Goal: Ask a question

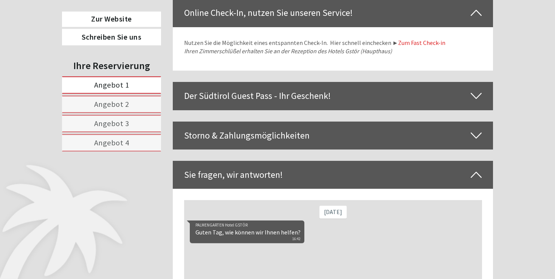
scroll to position [1946, 0]
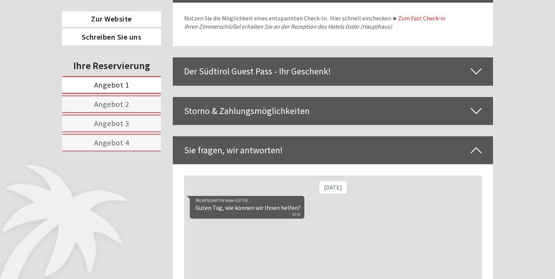
click at [479, 144] on icon at bounding box center [476, 150] width 11 height 13
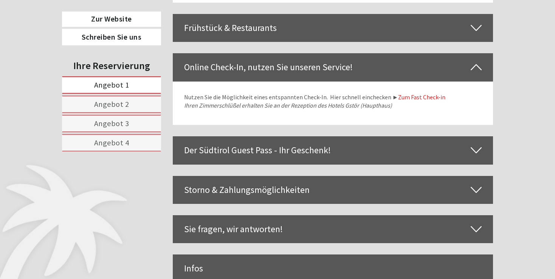
scroll to position [1902, 0]
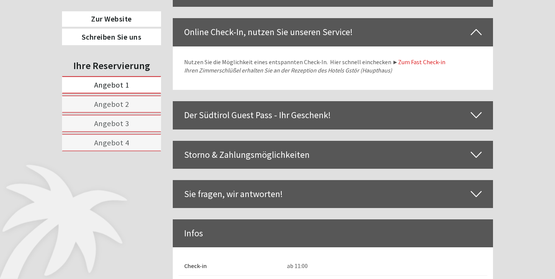
click at [231, 220] on div "Infos" at bounding box center [333, 234] width 321 height 28
click at [273, 180] on div "Sie fragen, wir antworten!" at bounding box center [333, 194] width 321 height 28
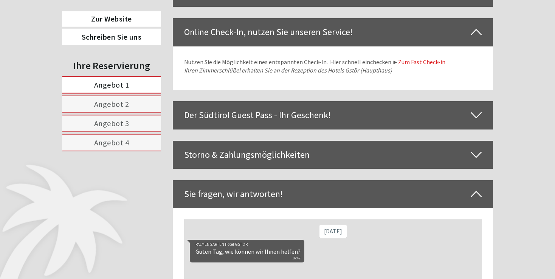
click at [300, 256] on div "PALMENGARTEN Hotel GSTÖR Guten Tag, wie können wir Ihnen helfen? 16:42" at bounding box center [246, 251] width 115 height 23
click at [327, 234] on div "[DATE]" at bounding box center [332, 231] width 27 height 13
click at [193, 257] on div "PALMENGARTEN Hotel GSTÖR Guten Tag, wie können wir Ihnen helfen? 16:42" at bounding box center [246, 251] width 115 height 23
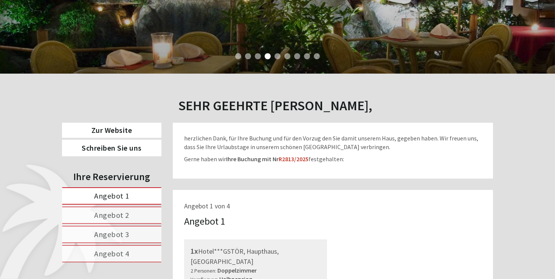
scroll to position [203, 0]
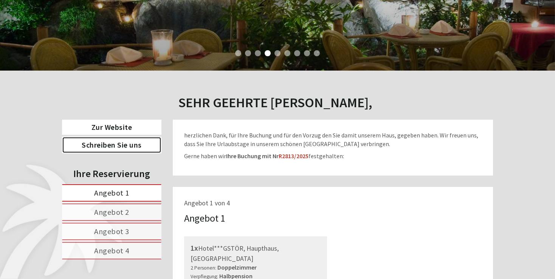
click at [127, 144] on link "Schreiben Sie uns" at bounding box center [111, 145] width 99 height 17
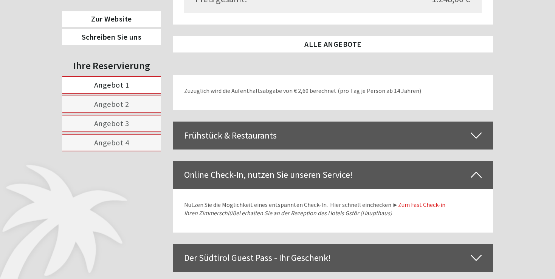
scroll to position [2026, 0]
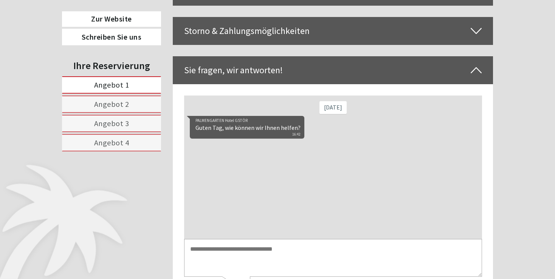
click at [192, 251] on textarea at bounding box center [333, 258] width 298 height 38
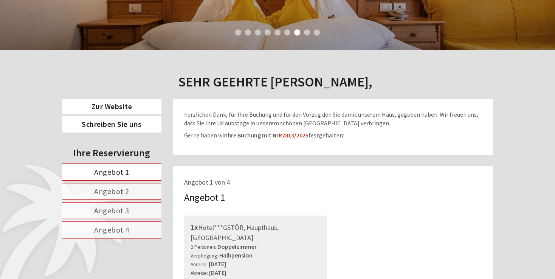
scroll to position [220, 0]
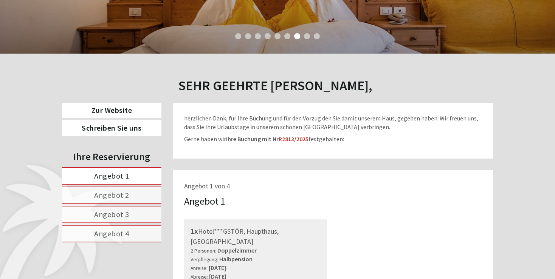
scroll to position [219, 0]
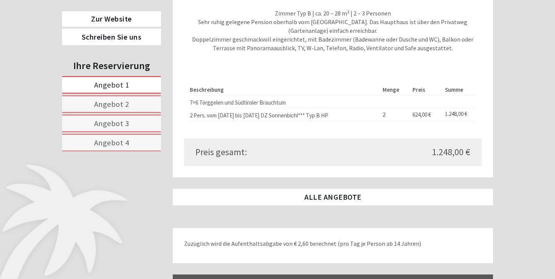
scroll to position [1627, 0]
